Goal: Communication & Community: Answer question/provide support

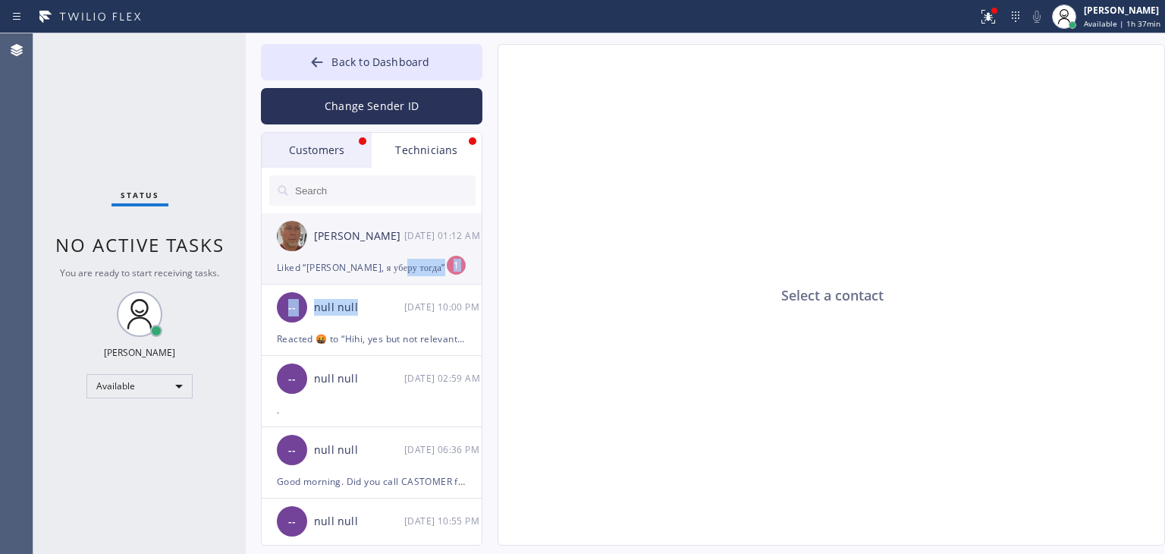
drag, startPoint x: 397, startPoint y: 286, endPoint x: 421, endPoint y: 250, distance: 42.7
click at [421, 250] on ul "[PERSON_NAME] [DATE] 01:12 AM Liked “[PERSON_NAME], я уберу тогда” 1 -- null nu…" at bounding box center [372, 396] width 221 height 366
click at [421, 250] on div "[PERSON_NAME] [DATE] 01:12 AM" at bounding box center [372, 235] width 221 height 45
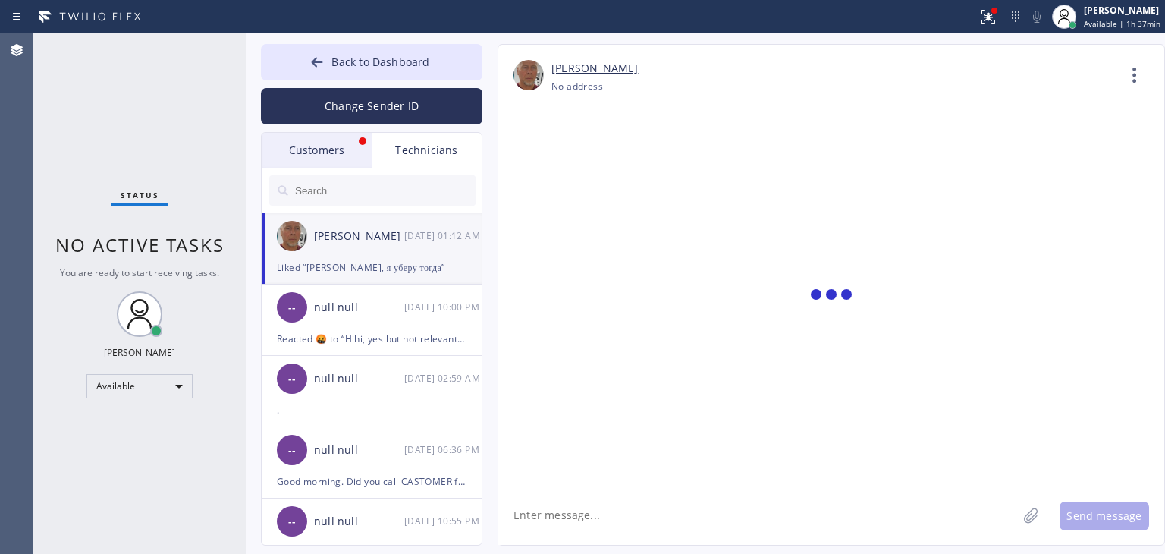
click at [342, 146] on div "Customers" at bounding box center [317, 150] width 110 height 35
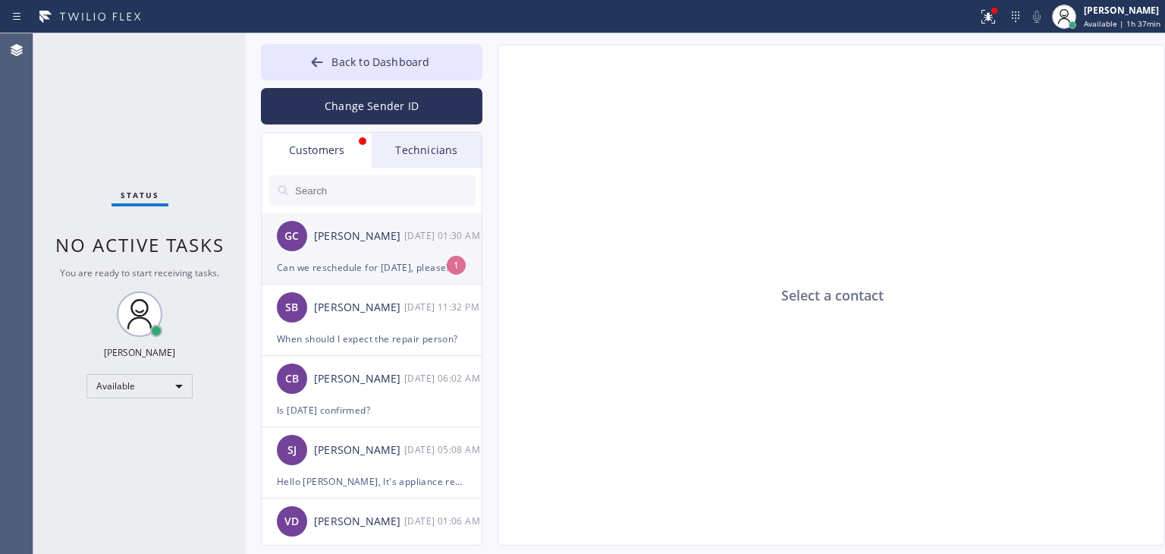
click at [379, 251] on div "GC [PERSON_NAME] [DATE] 01:30 AM" at bounding box center [372, 235] width 221 height 45
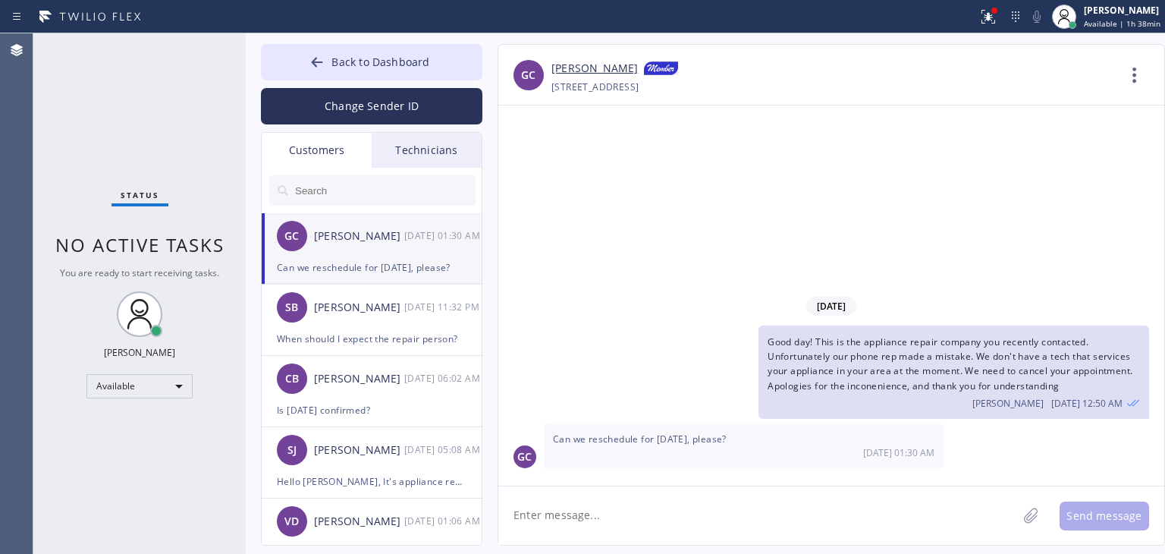
click at [403, 136] on div "Technicians" at bounding box center [427, 150] width 110 height 35
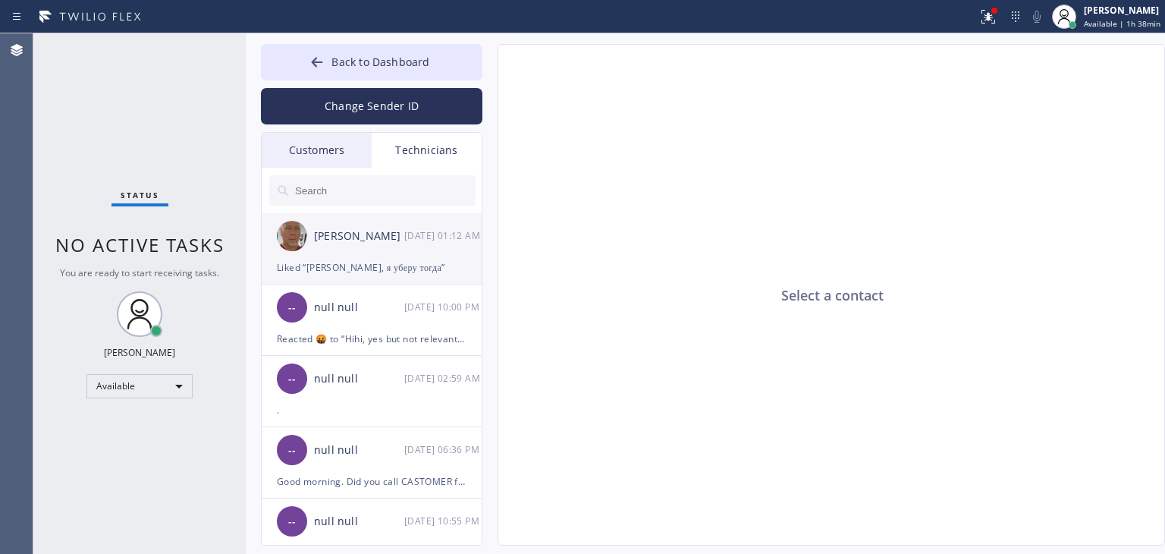
click at [378, 213] on div "[PERSON_NAME] [DATE] 01:12 AM" at bounding box center [372, 235] width 221 height 45
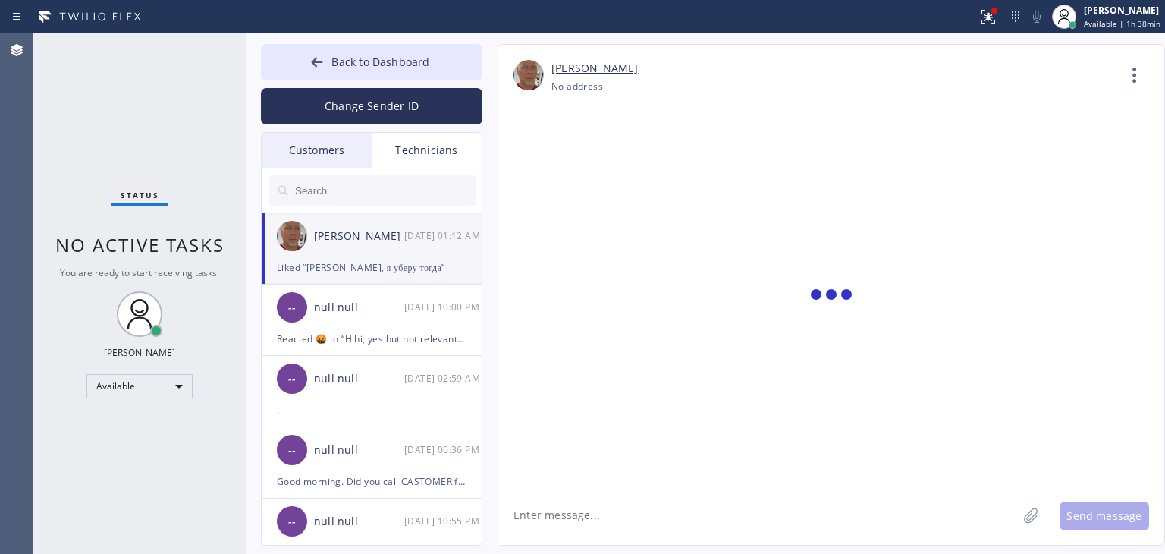
click at [692, 516] on textarea at bounding box center [757, 515] width 519 height 58
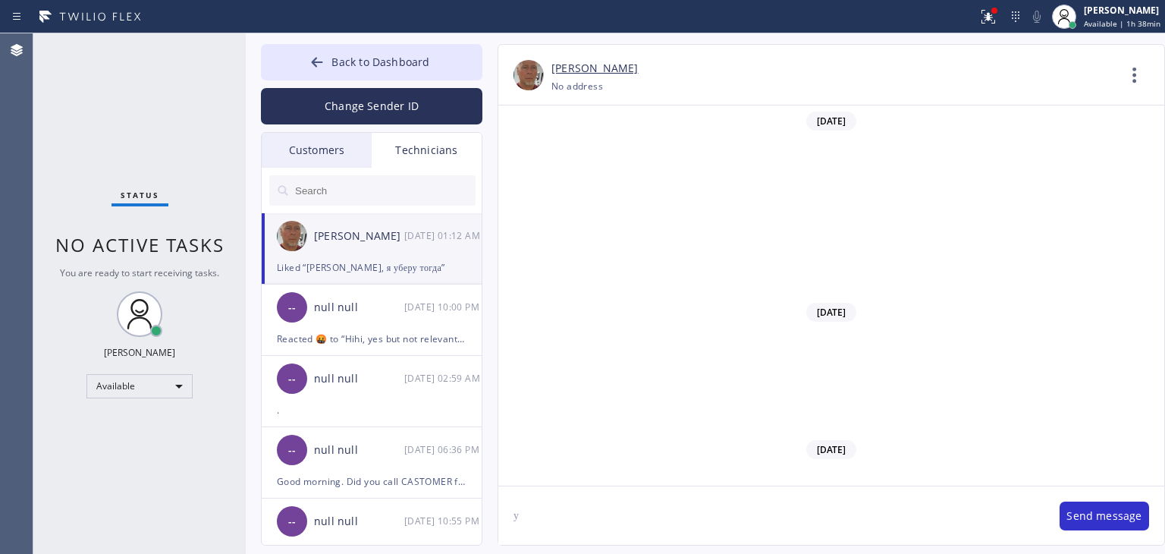
type textarea "у"
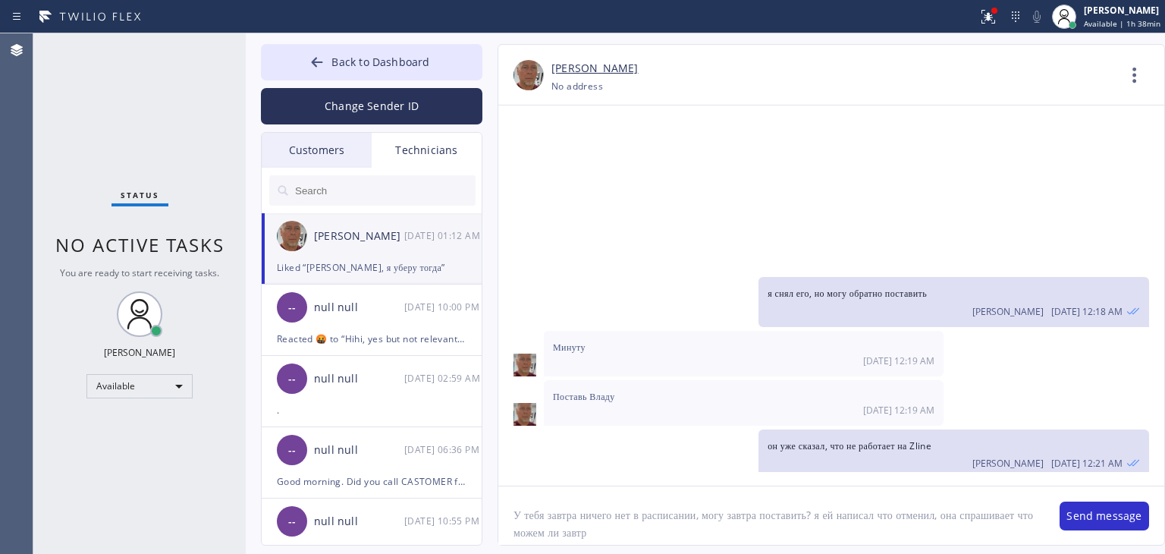
type textarea "У тебя завтра ничего нет в расписании, могу завтра поставить? я ей написал что …"
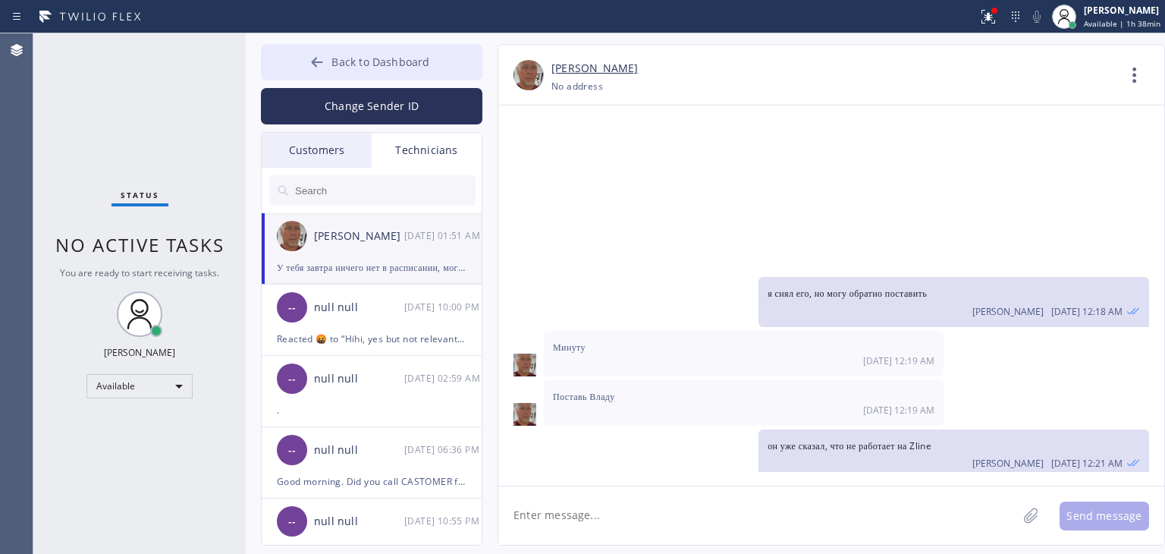
scroll to position [16403, 0]
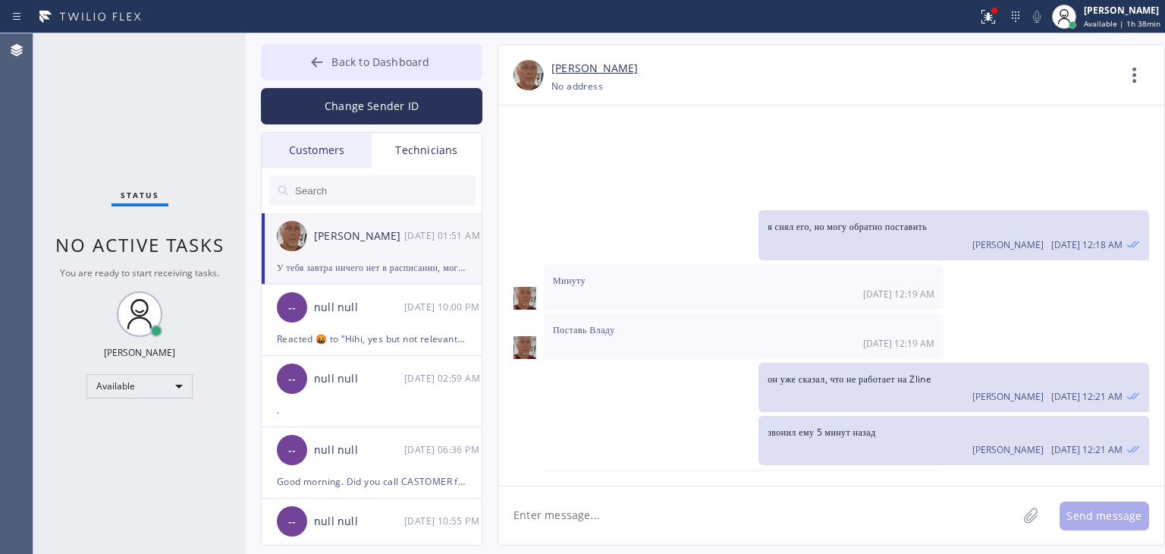
click at [409, 55] on span "Back to Dashboard" at bounding box center [380, 62] width 98 height 14
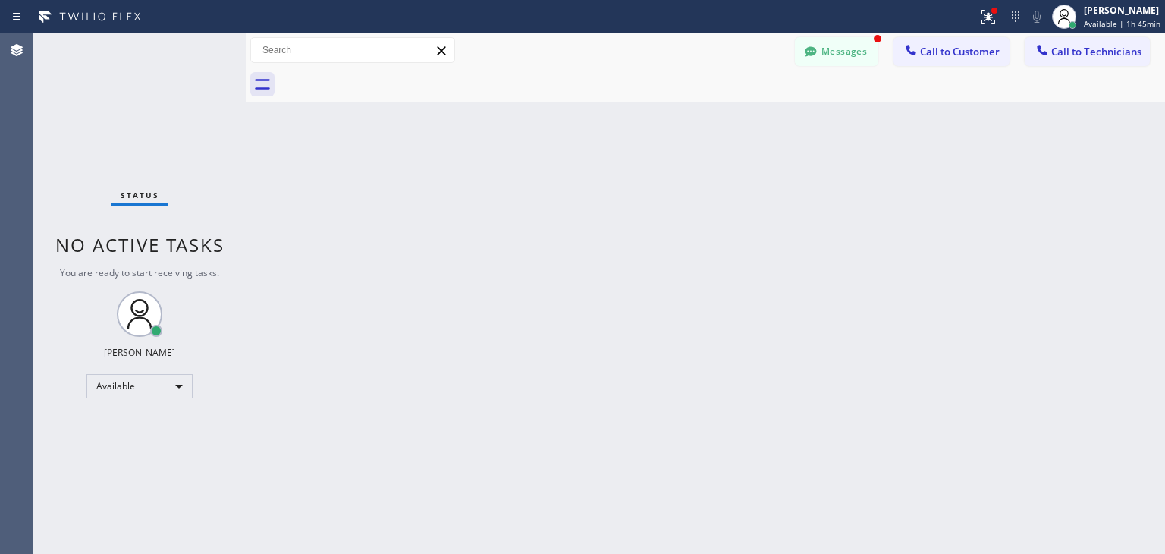
scroll to position [16451, 0]
click at [836, 37] on button "Messages" at bounding box center [836, 51] width 83 height 29
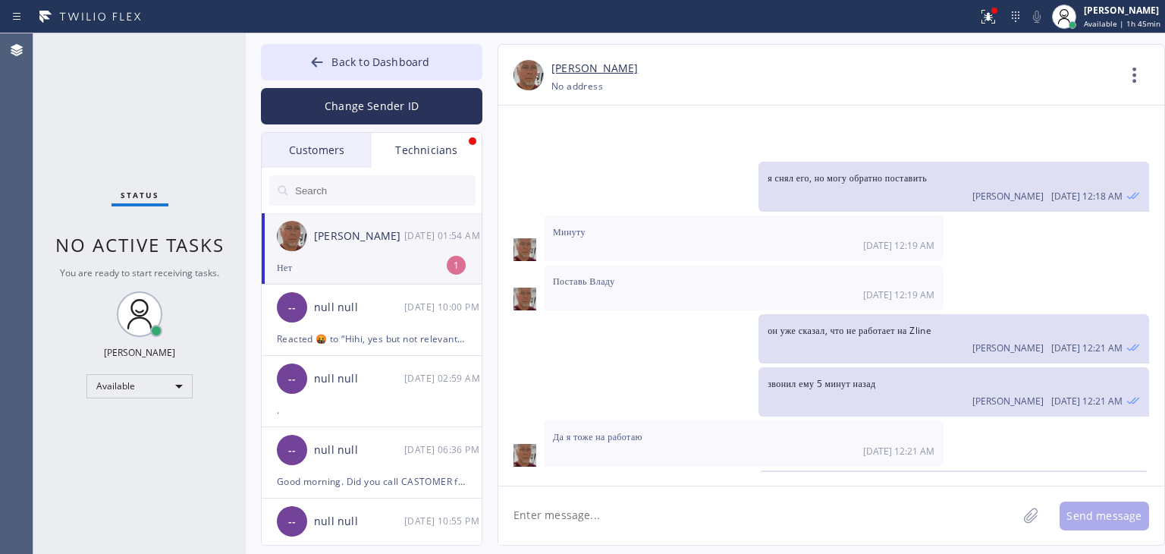
click at [418, 278] on li "[PERSON_NAME] [DATE] 01:54 AM Нет 1" at bounding box center [372, 248] width 221 height 71
click at [281, 171] on div at bounding box center [372, 190] width 221 height 45
click at [293, 164] on div "Customers" at bounding box center [317, 150] width 110 height 35
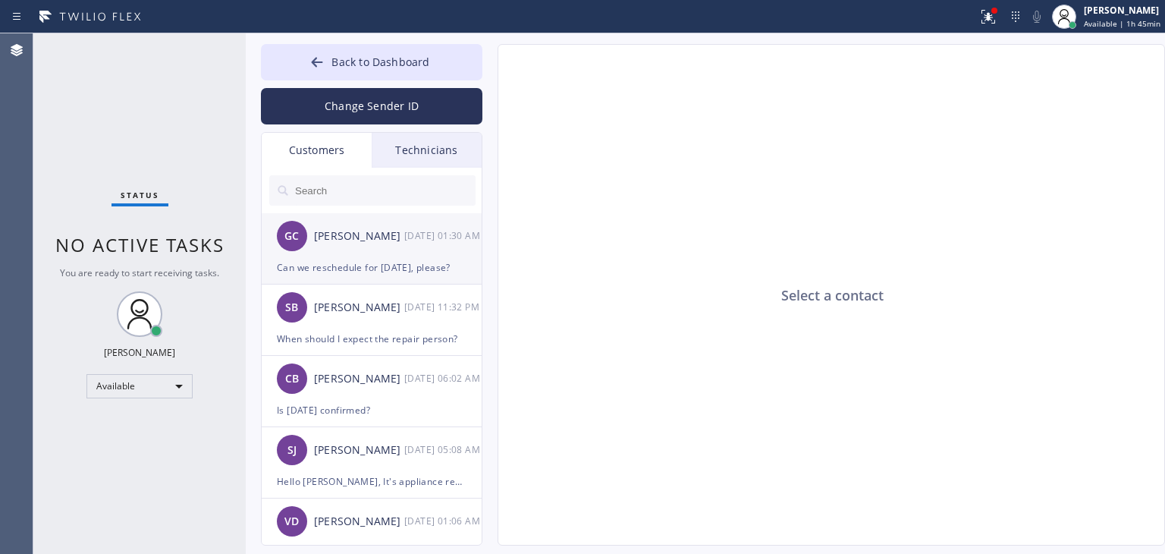
click at [376, 242] on div "[PERSON_NAME]" at bounding box center [359, 235] width 90 height 17
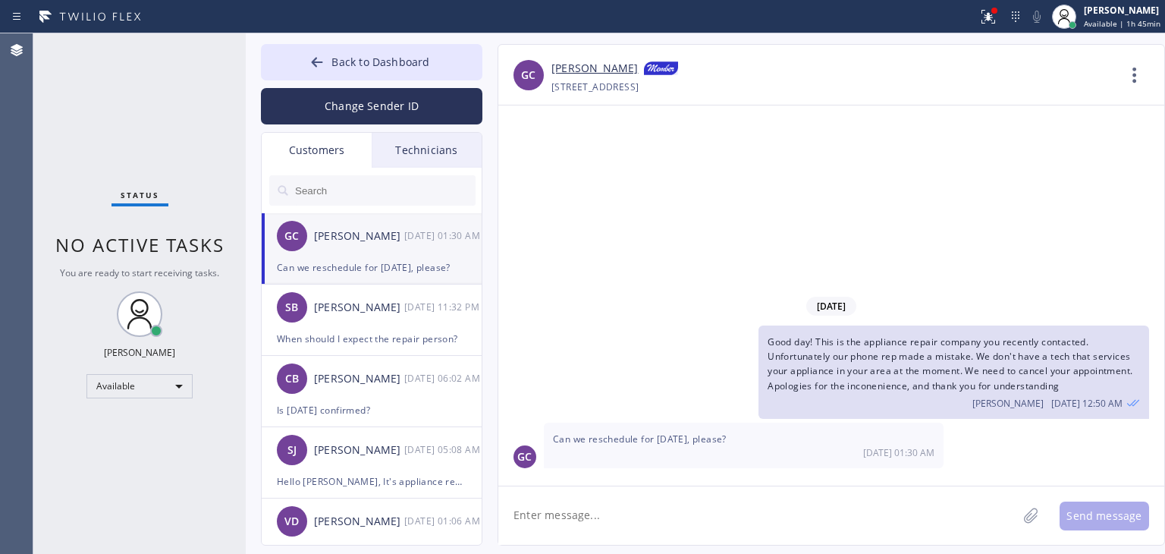
click at [651, 504] on textarea at bounding box center [757, 515] width 519 height 58
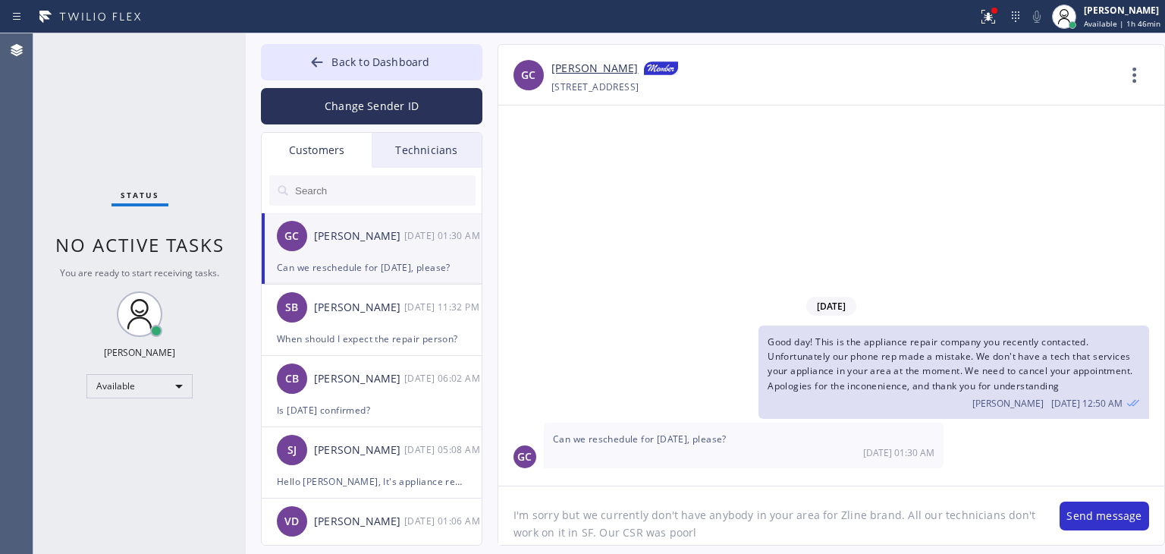
click at [801, 545] on div "Back to Dashboard Change Sender ID Customers Technicians GC [PERSON_NAME] [DATE…" at bounding box center [705, 293] width 919 height 520
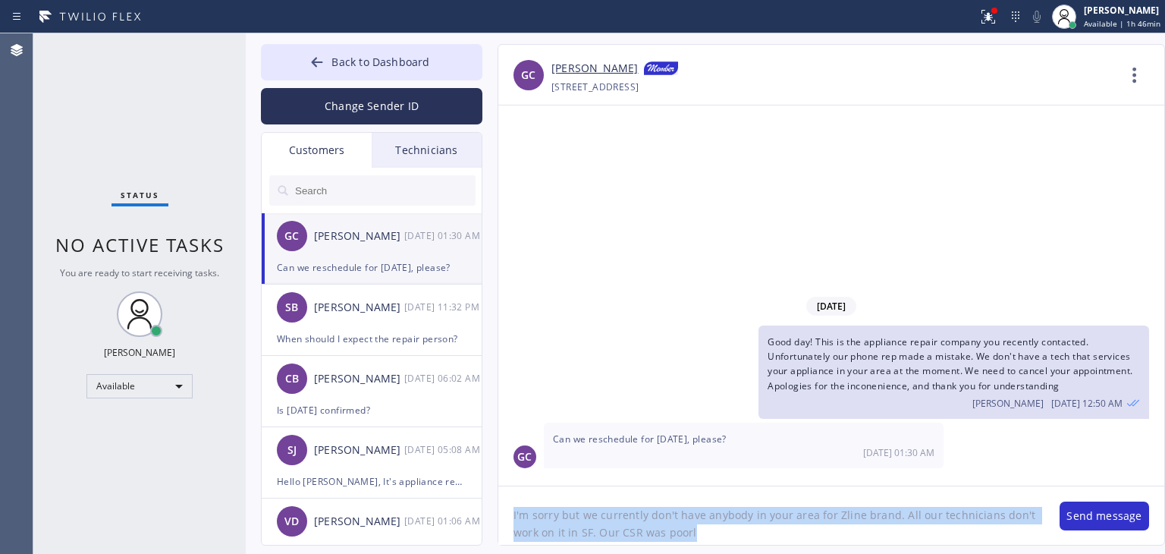
click at [801, 545] on div "Back to Dashboard Change Sender ID Customers Technicians GC [PERSON_NAME] [DATE…" at bounding box center [705, 293] width 919 height 520
click at [790, 543] on textarea "I'm sorry but we currently don't have anybody in your area for Zline brand. All…" at bounding box center [771, 515] width 546 height 58
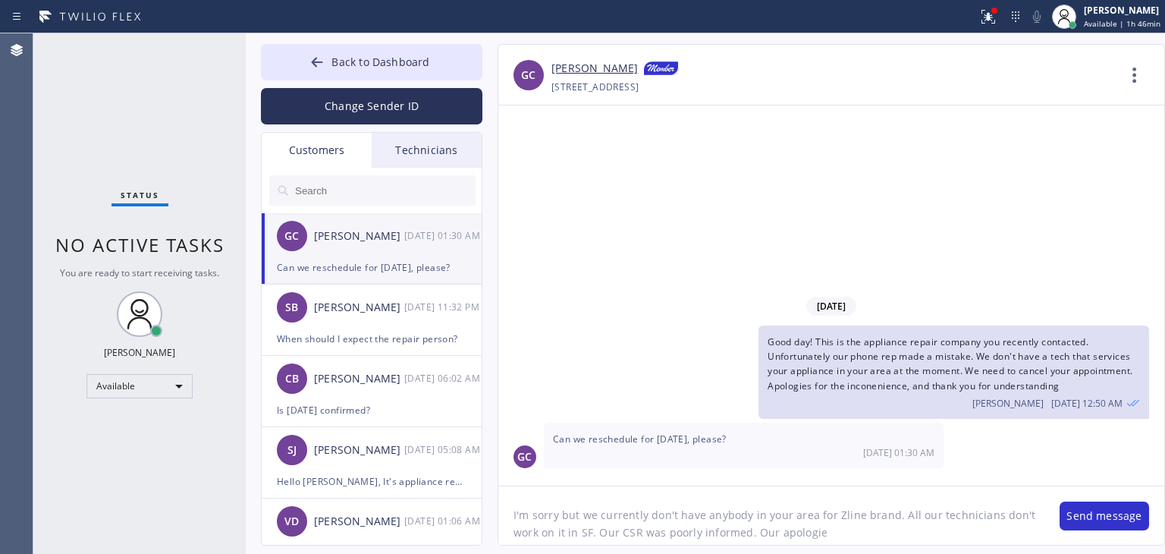
type textarea "I'm sorry but we currently don't have anybody in your area for Zline brand. All…"
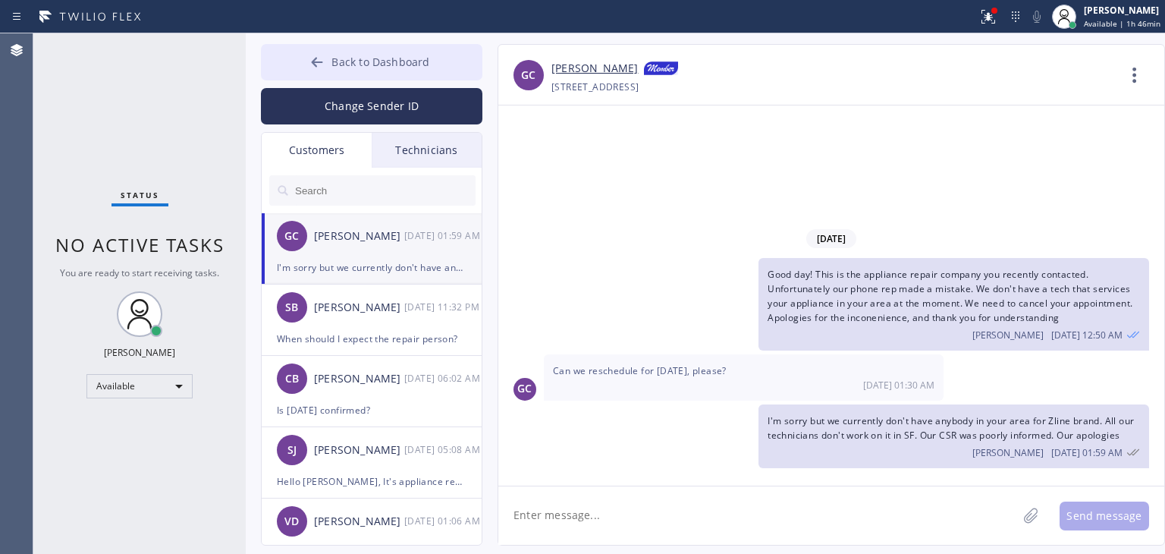
click at [426, 64] on span "Back to Dashboard" at bounding box center [380, 62] width 98 height 14
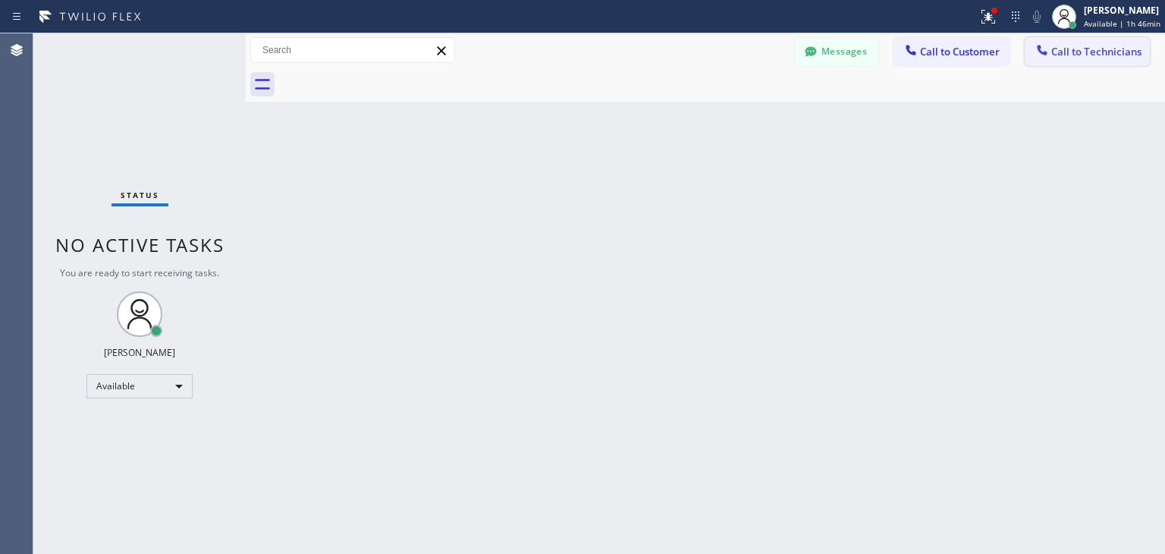
click at [1071, 51] on span "Call to Technicians" at bounding box center [1096, 52] width 90 height 14
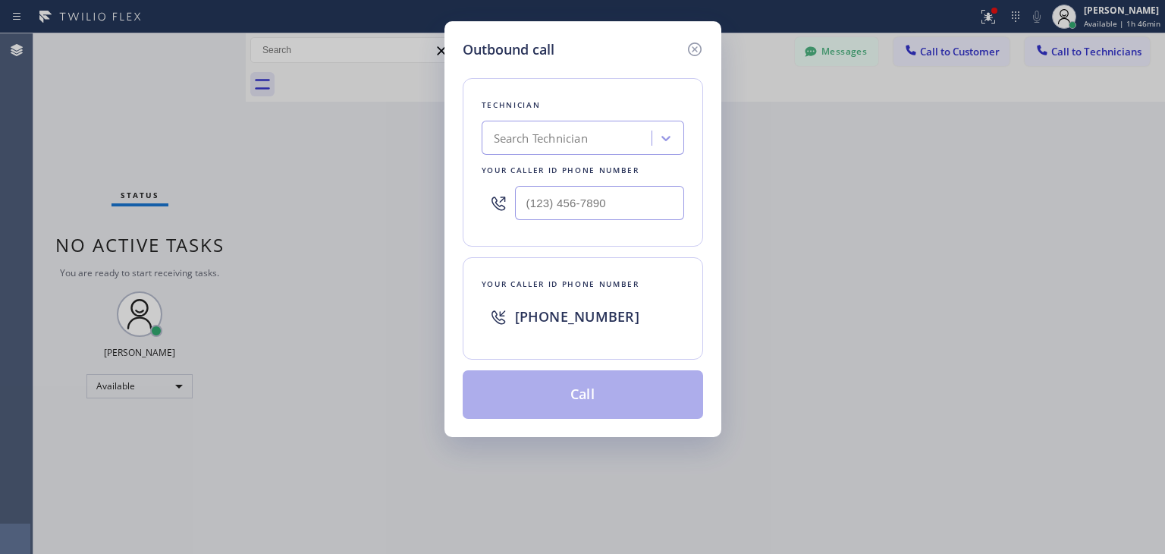
click at [594, 149] on div "Search Technician" at bounding box center [568, 138] width 165 height 27
type input "[PERSON_NAME]"
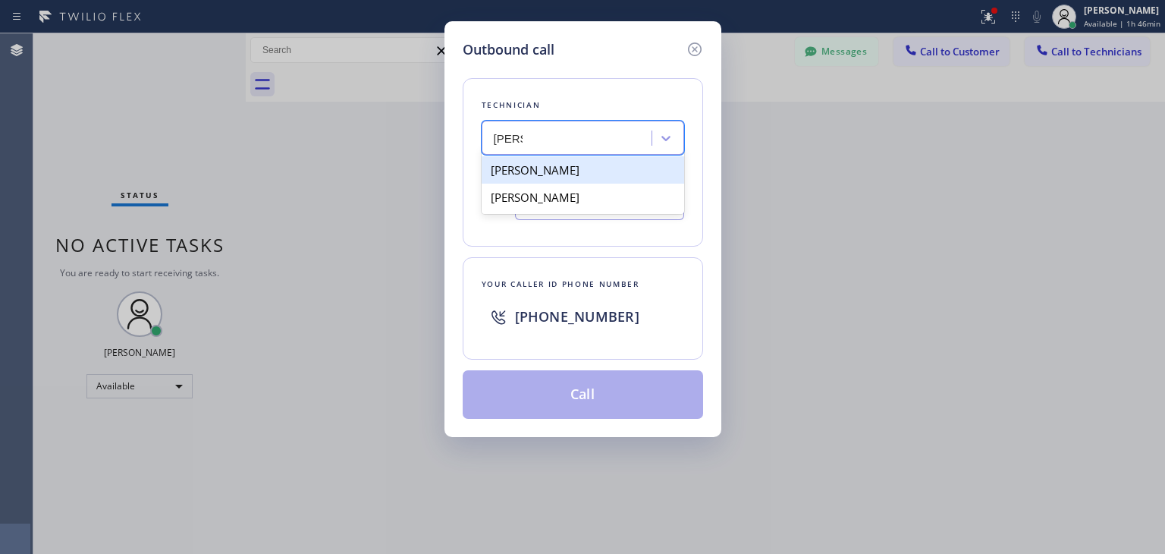
drag, startPoint x: 591, startPoint y: 183, endPoint x: 630, endPoint y: 171, distance: 40.5
click at [630, 171] on div "[PERSON_NAME]" at bounding box center [583, 169] width 202 height 27
type input "[PHONE_NUMBER]"
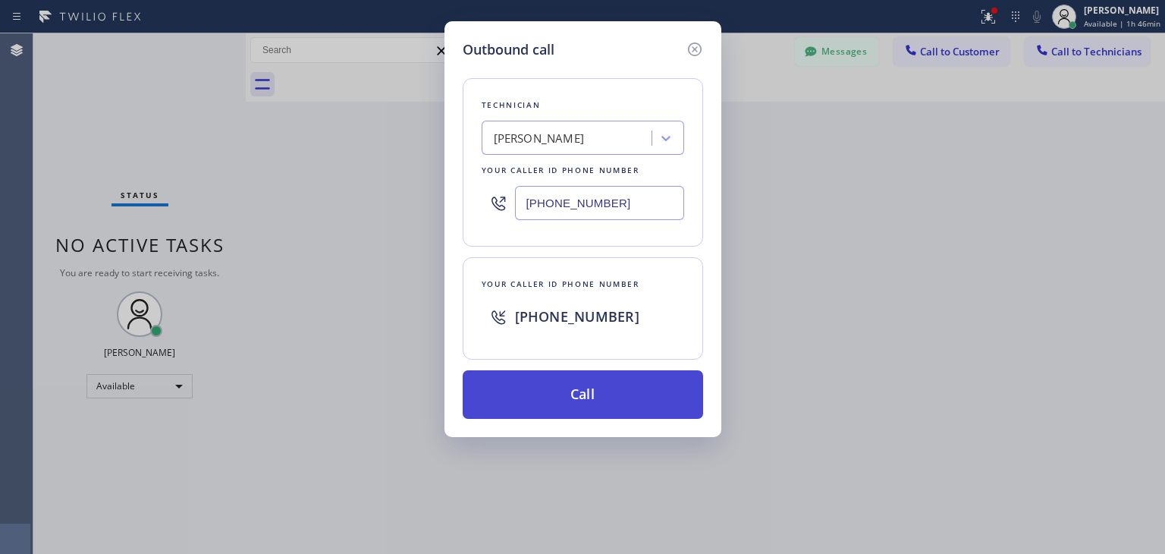
click at [599, 374] on button "Call" at bounding box center [583, 394] width 240 height 49
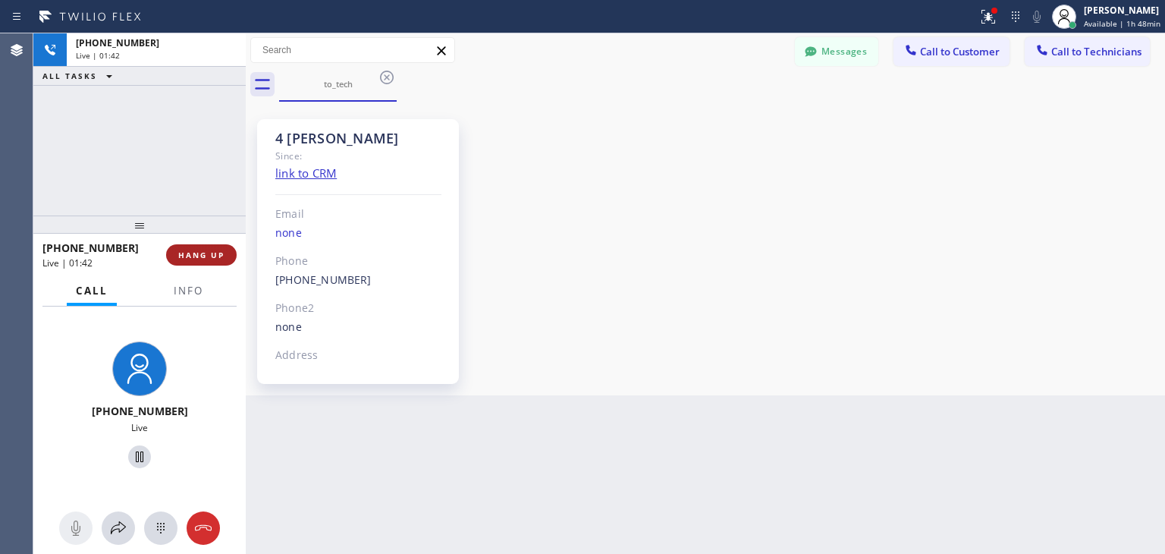
click at [218, 246] on button "HANG UP" at bounding box center [201, 254] width 71 height 21
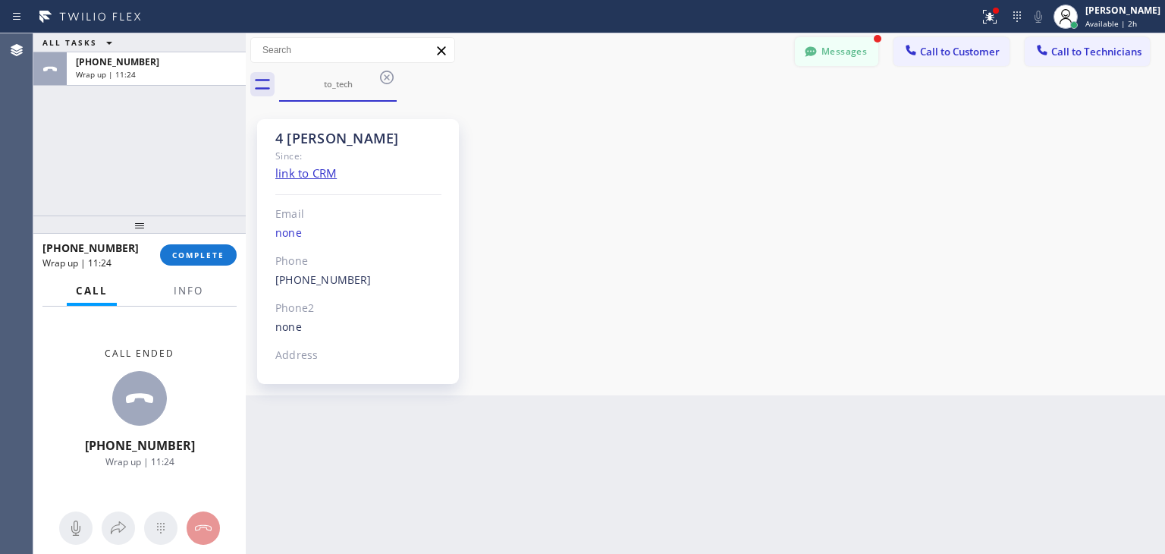
drag, startPoint x: 849, startPoint y: 34, endPoint x: 849, endPoint y: 49, distance: 15.2
click at [849, 49] on div "Messages Call to Customer Call to Technicians Outbound call Location Best [GEOG…" at bounding box center [705, 50] width 919 height 34
click at [849, 49] on button "Messages" at bounding box center [836, 51] width 83 height 29
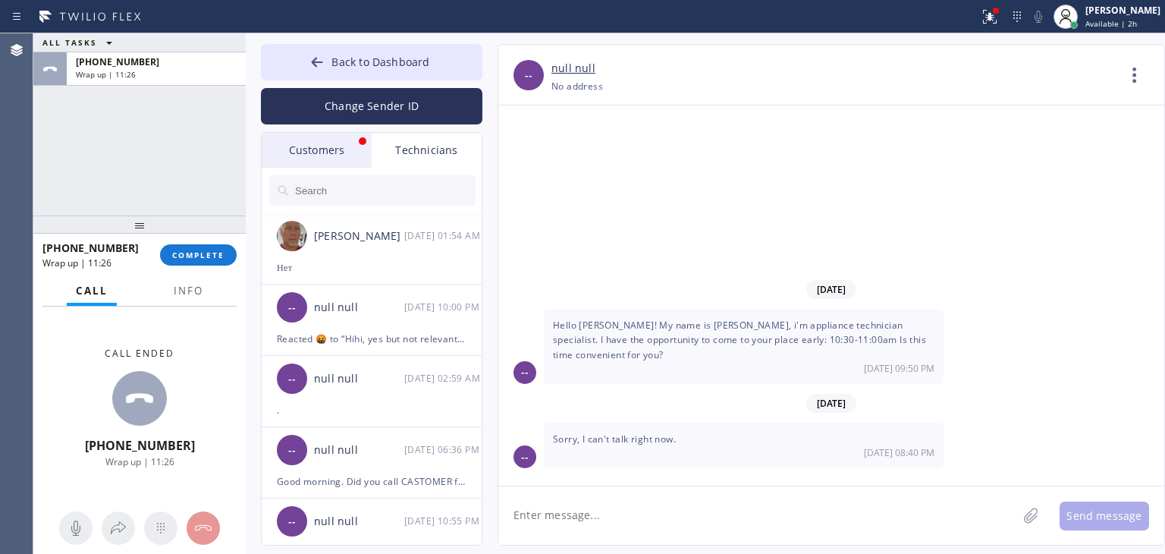
click at [328, 178] on input "text" at bounding box center [384, 190] width 182 height 30
click at [347, 158] on div "Customers" at bounding box center [317, 150] width 110 height 35
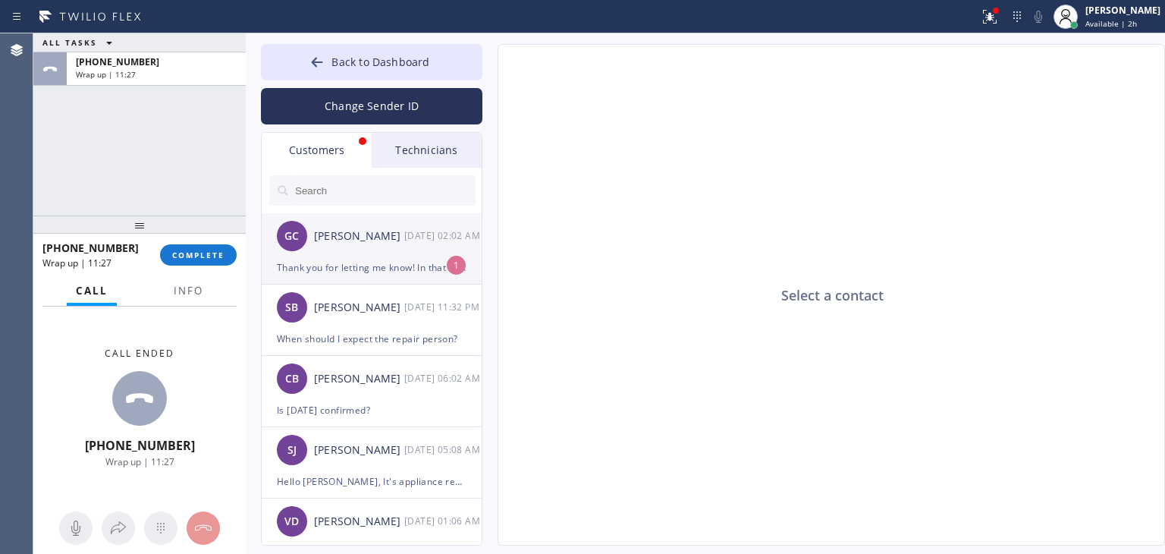
click at [408, 220] on div "GC [PERSON_NAME] [DATE] 02:02 AM" at bounding box center [372, 235] width 221 height 45
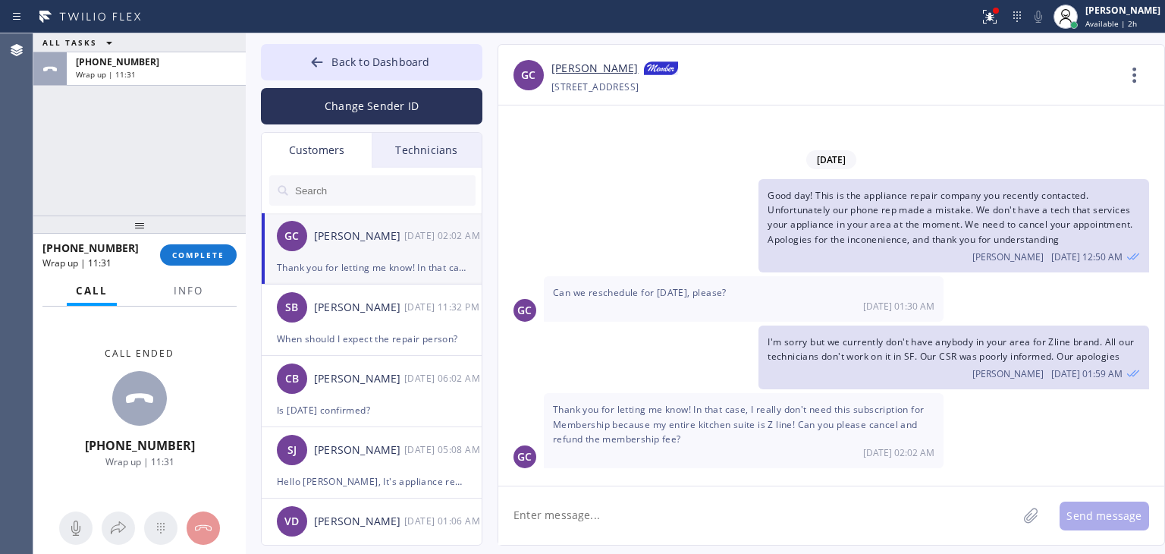
click at [711, 507] on textarea at bounding box center [757, 515] width 519 height 58
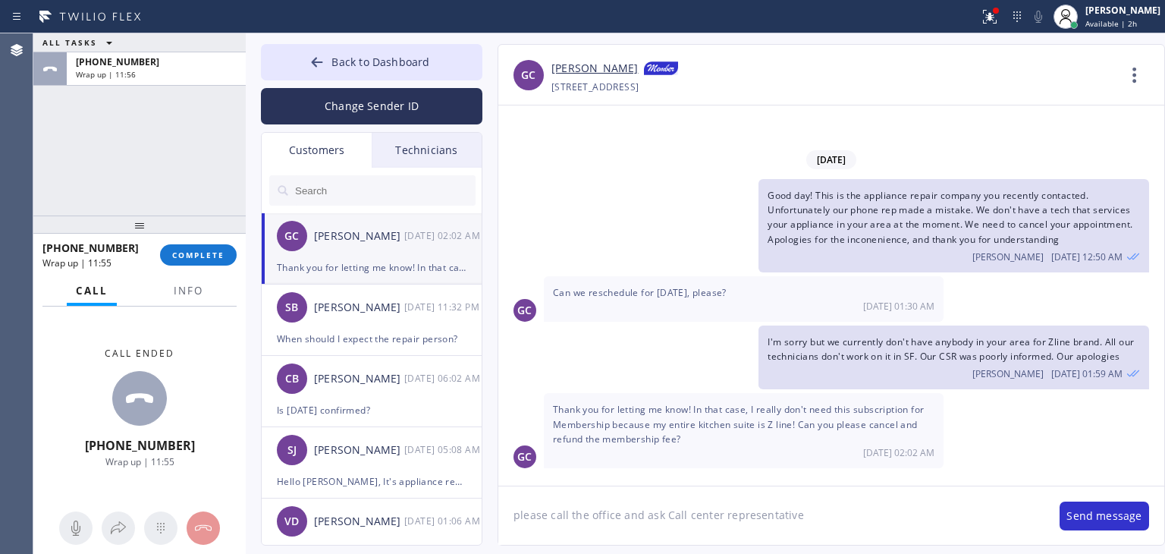
click at [667, 518] on textarea "please call the office and ask Call center representative" at bounding box center [771, 515] width 546 height 58
click at [873, 496] on textarea "please call the office and ask call center representative" at bounding box center [771, 515] width 546 height 58
click at [908, 513] on textarea "please call the office and ask call center representative to do it" at bounding box center [771, 515] width 546 height 58
click at [233, 249] on button "COMPLETE" at bounding box center [198, 254] width 77 height 21
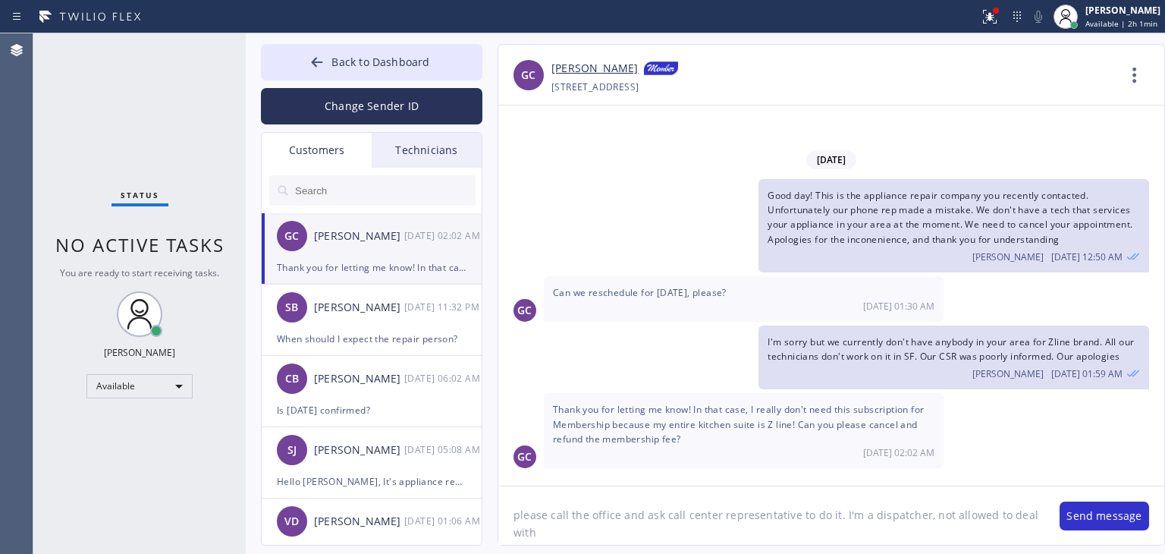
click at [1025, 514] on textarea "please call the office and ask call center representative to do it. I'm a dispa…" at bounding box center [771, 515] width 546 height 58
type textarea "please call the office and ask call center representative to do it. I'm not all…"
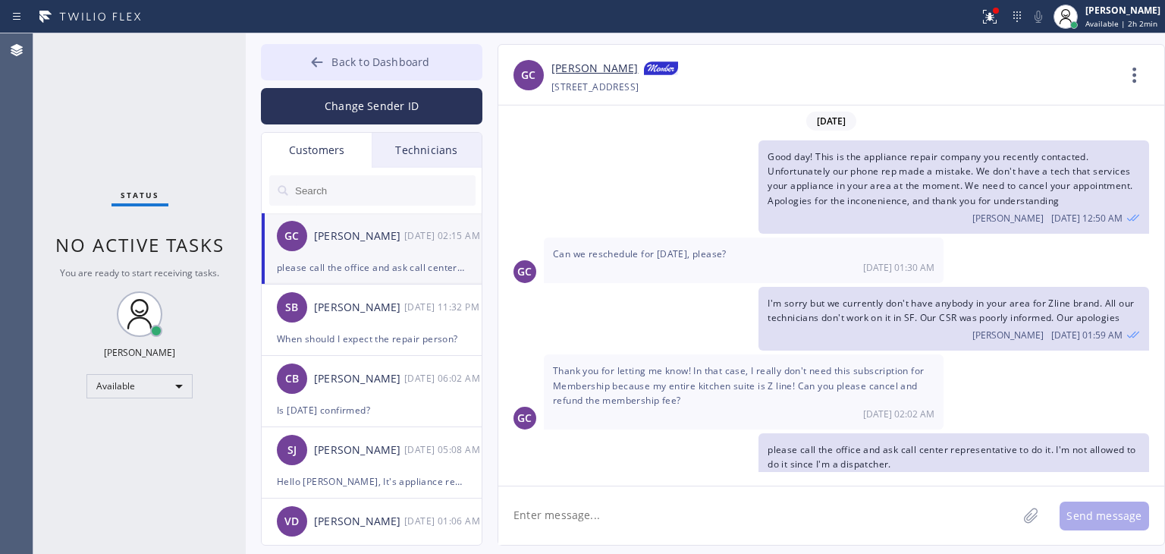
scroll to position [24, 0]
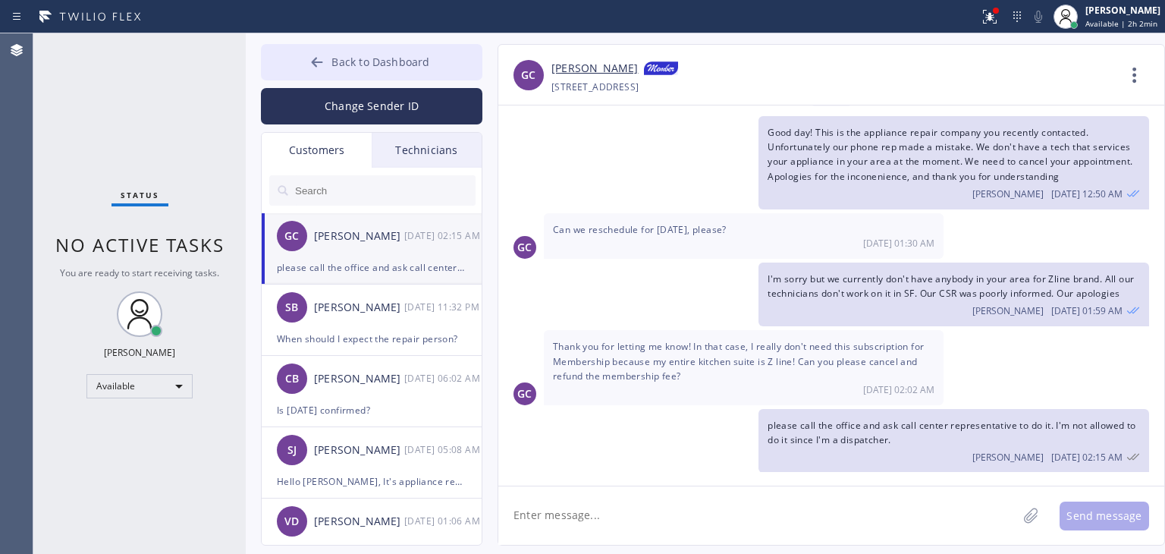
click at [370, 61] on span "Back to Dashboard" at bounding box center [380, 62] width 98 height 14
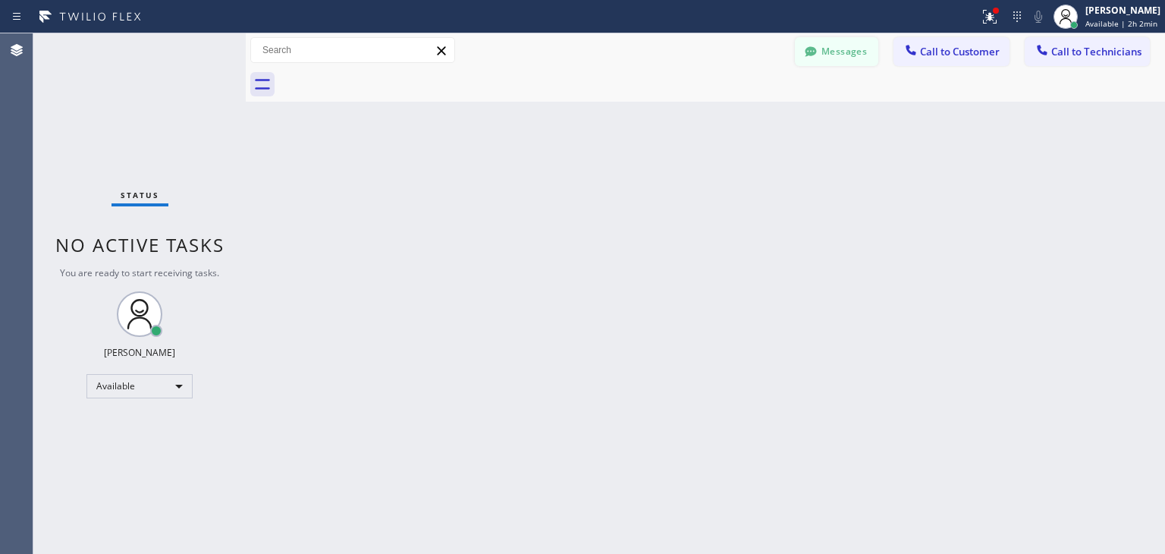
click at [849, 50] on button "Messages" at bounding box center [836, 51] width 83 height 29
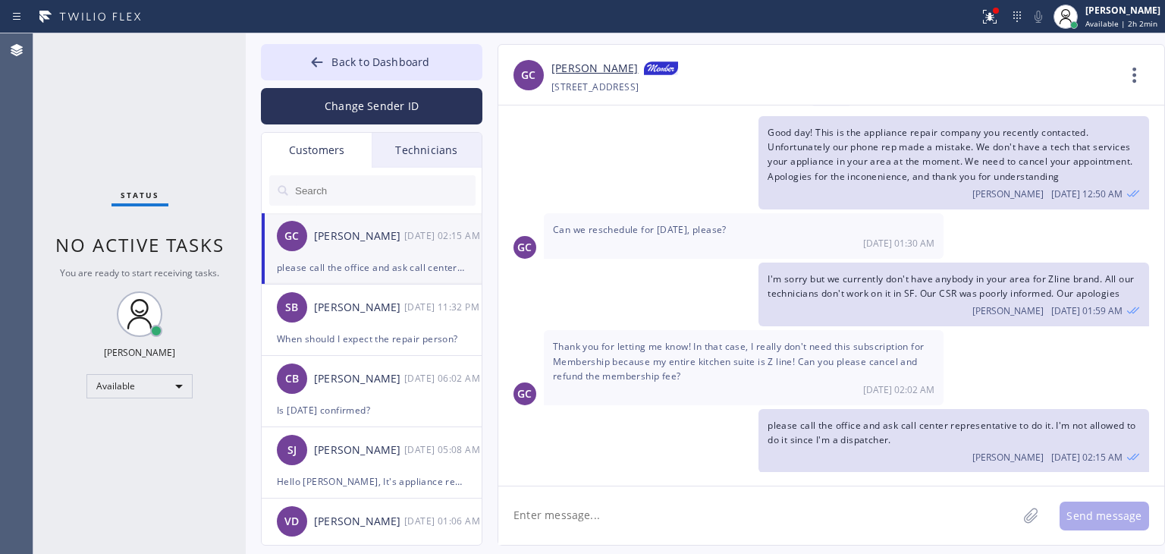
click at [344, 184] on input "text" at bounding box center [384, 190] width 182 height 30
paste input "92173"
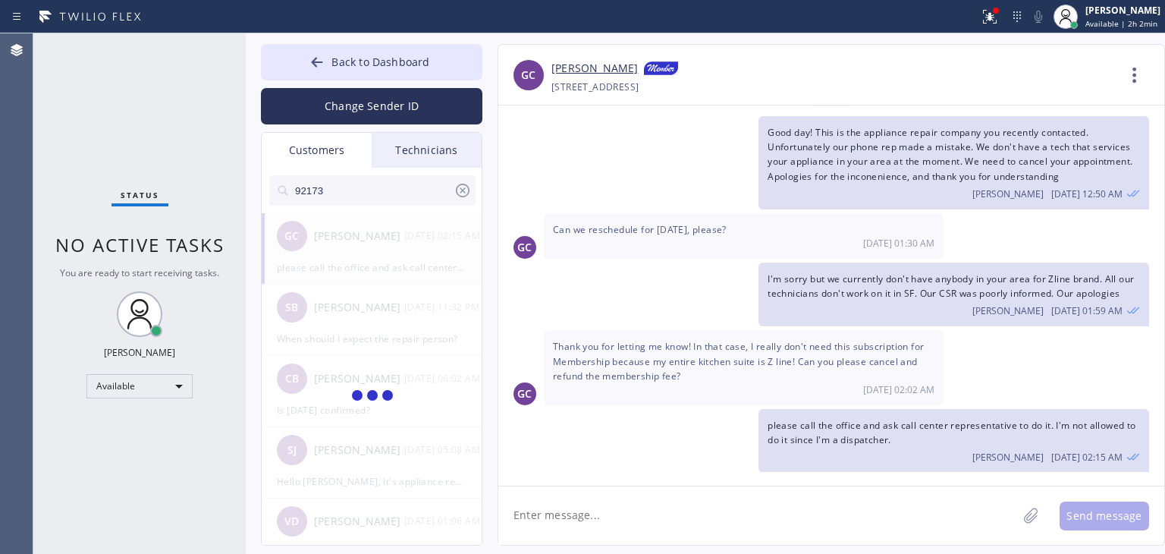
click at [344, 184] on input "92173" at bounding box center [373, 190] width 160 height 30
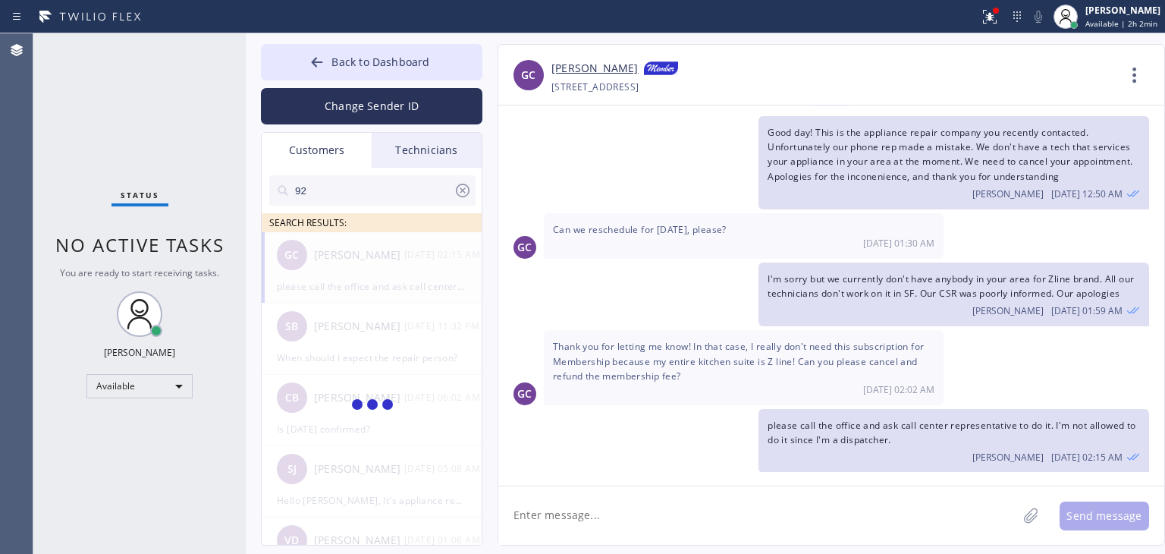
type input "9"
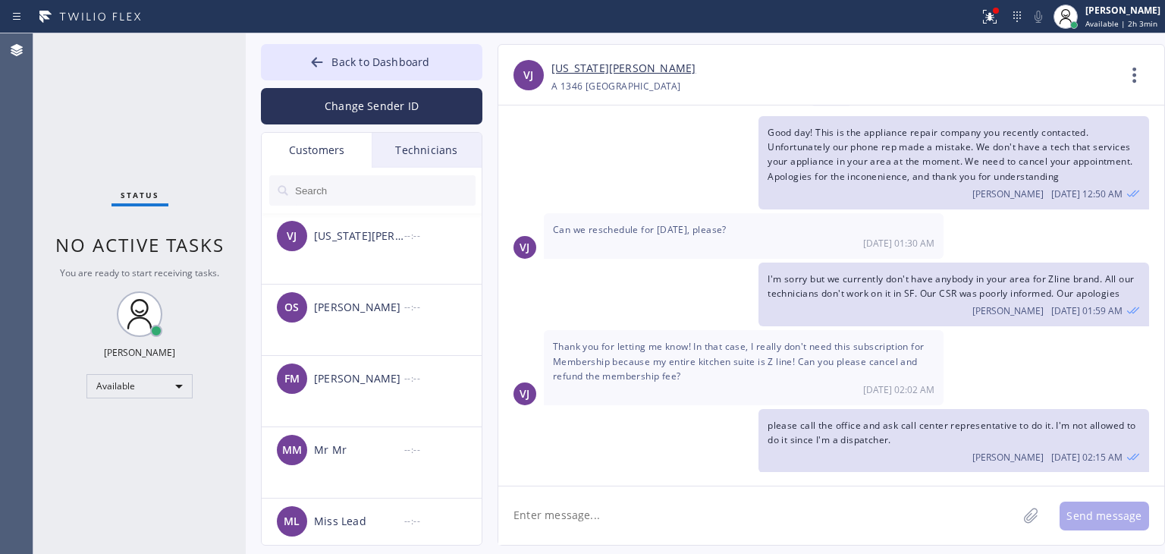
click at [414, 186] on input "text" at bounding box center [384, 190] width 182 height 30
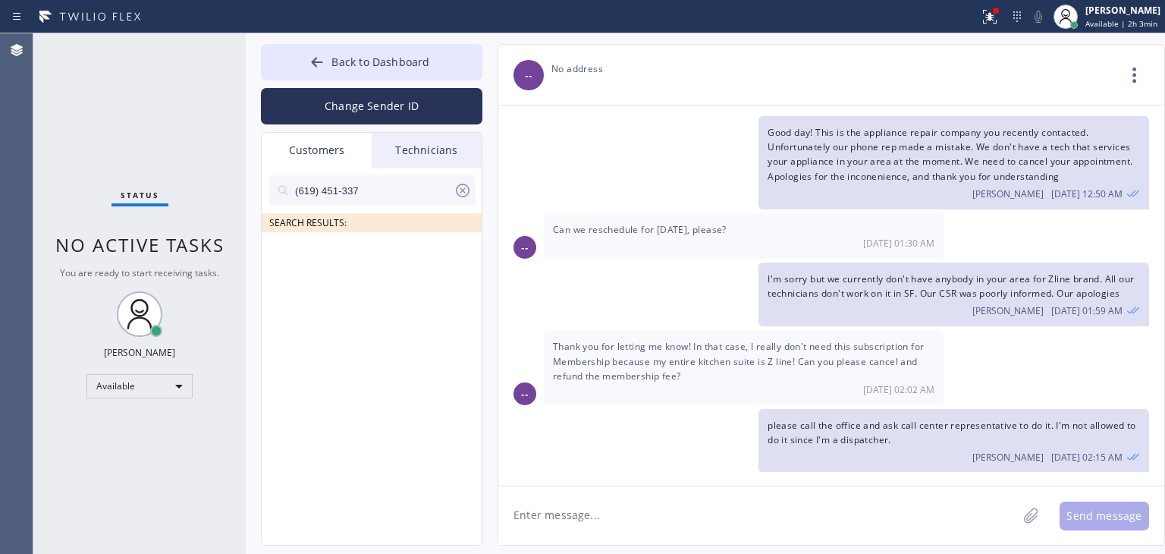
click at [409, 197] on input "(619) 451-337" at bounding box center [373, 190] width 160 height 30
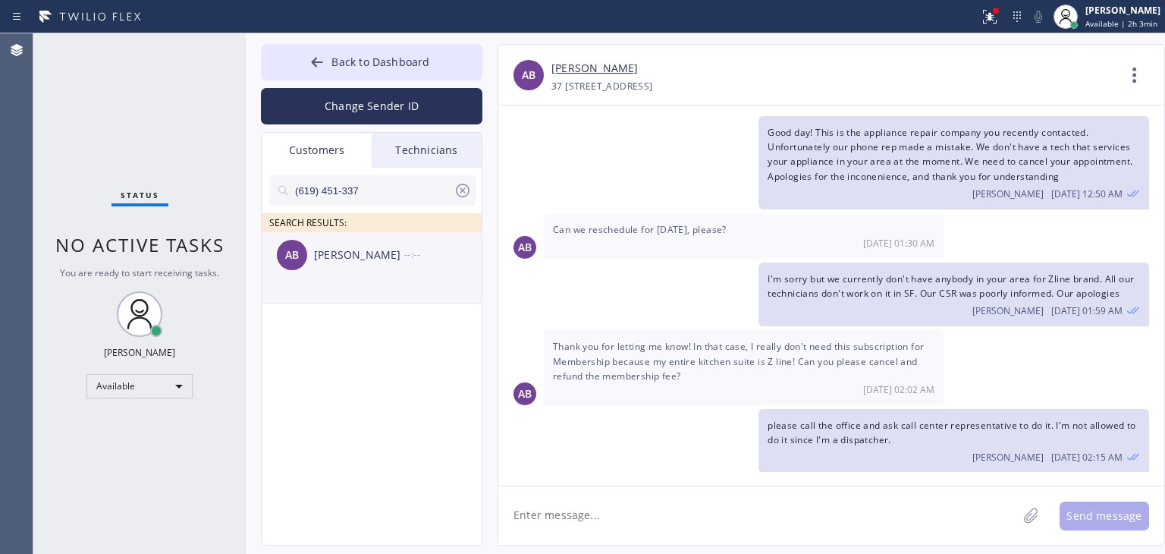
type input "(619) 451-337"
click at [412, 277] on li "AB [PERSON_NAME] --:--" at bounding box center [372, 267] width 221 height 71
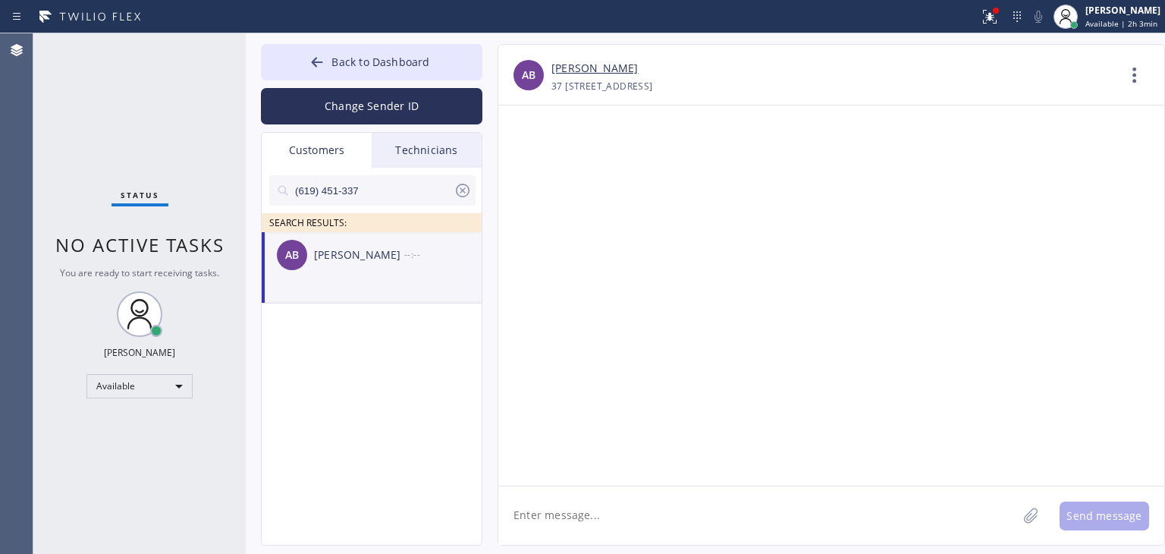
scroll to position [0, 0]
paste textarea "Good day! This is the appliance repair company you recently contacted. Unfortun…"
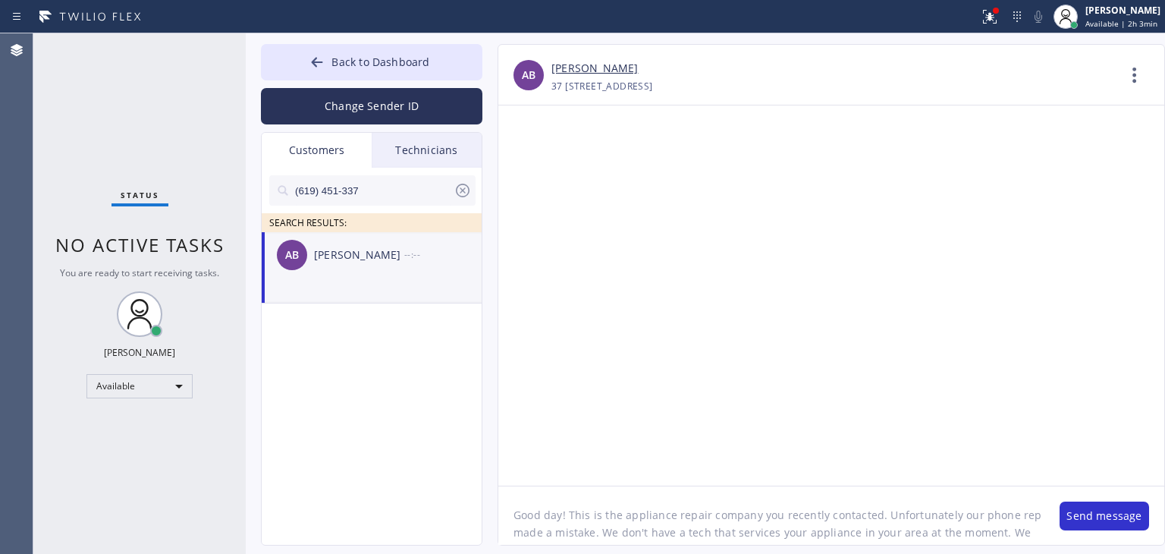
click at [625, 504] on textarea "Good day! This is the appliance repair company you recently contacted. Unfortun…" at bounding box center [771, 515] width 546 height 58
type textarea "Good day! This is the appliance repair company you recently contacted. Unfortun…"
click at [1080, 527] on button "Send message" at bounding box center [1103, 515] width 89 height 29
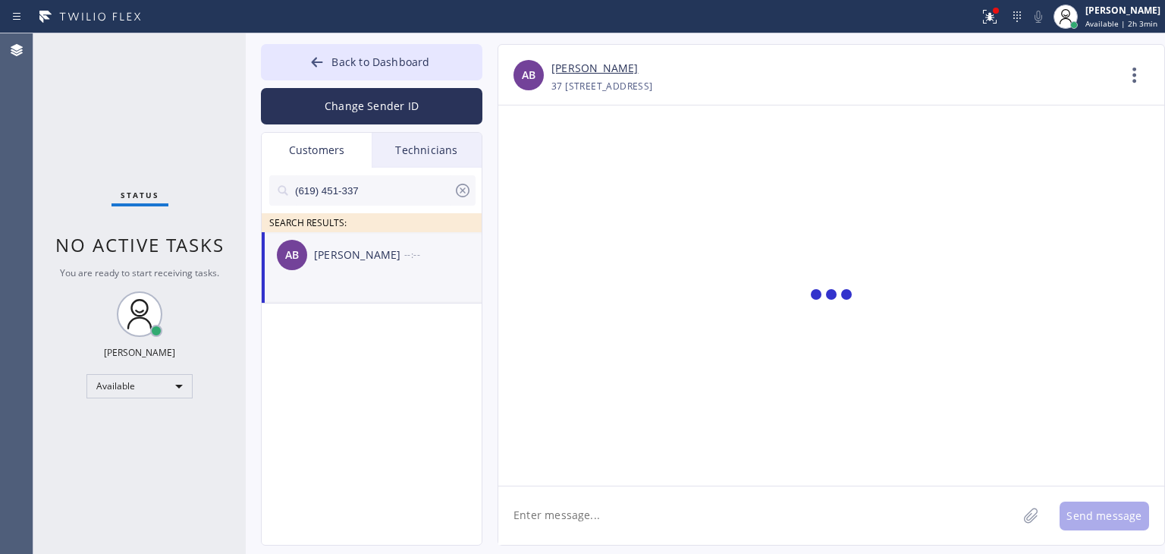
scroll to position [0, 0]
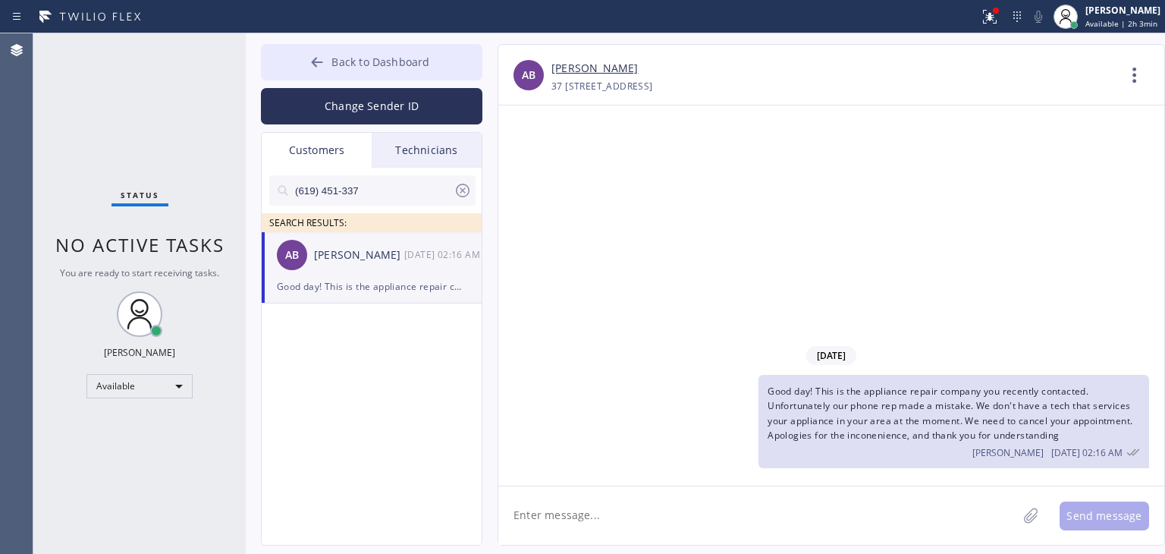
click at [434, 55] on button "Back to Dashboard" at bounding box center [371, 62] width 221 height 36
